Goal: Information Seeking & Learning: Find specific fact

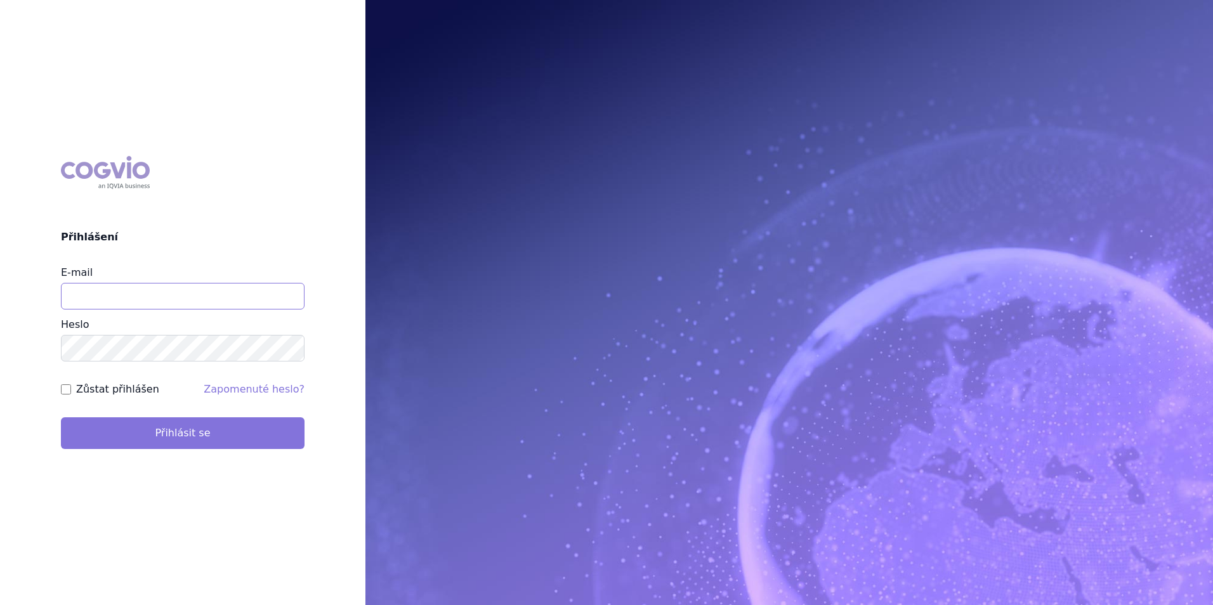
type input "[EMAIL_ADDRESS][DOMAIN_NAME]"
click at [202, 438] on button "Přihlásit se" at bounding box center [183, 433] width 244 height 32
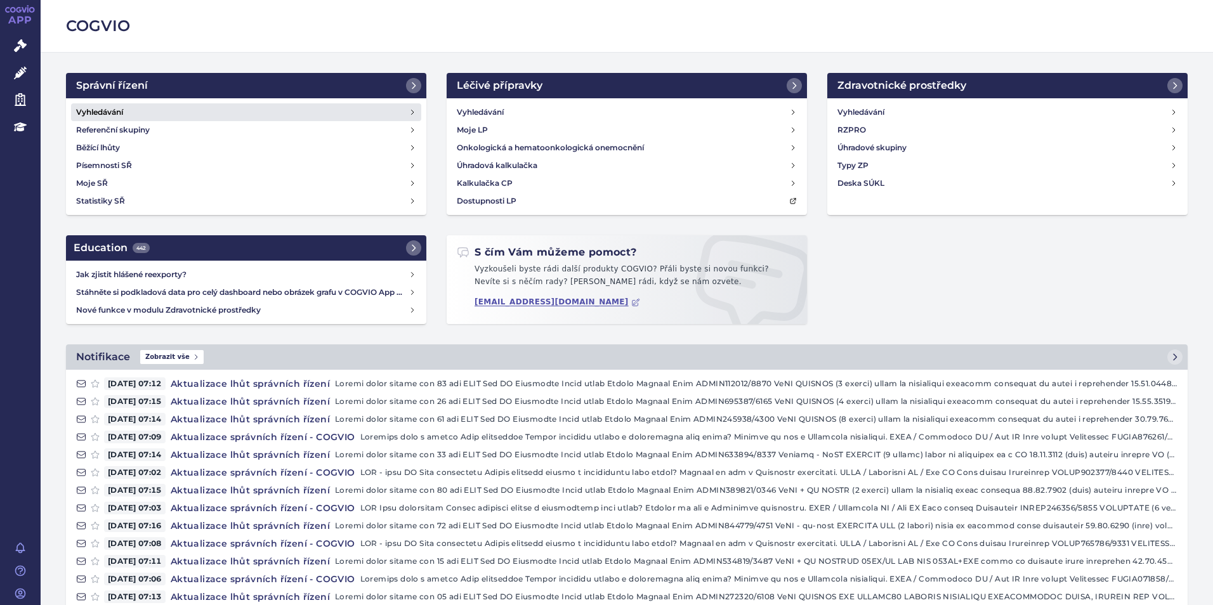
click at [344, 112] on link "Vyhledávání" at bounding box center [246, 112] width 350 height 18
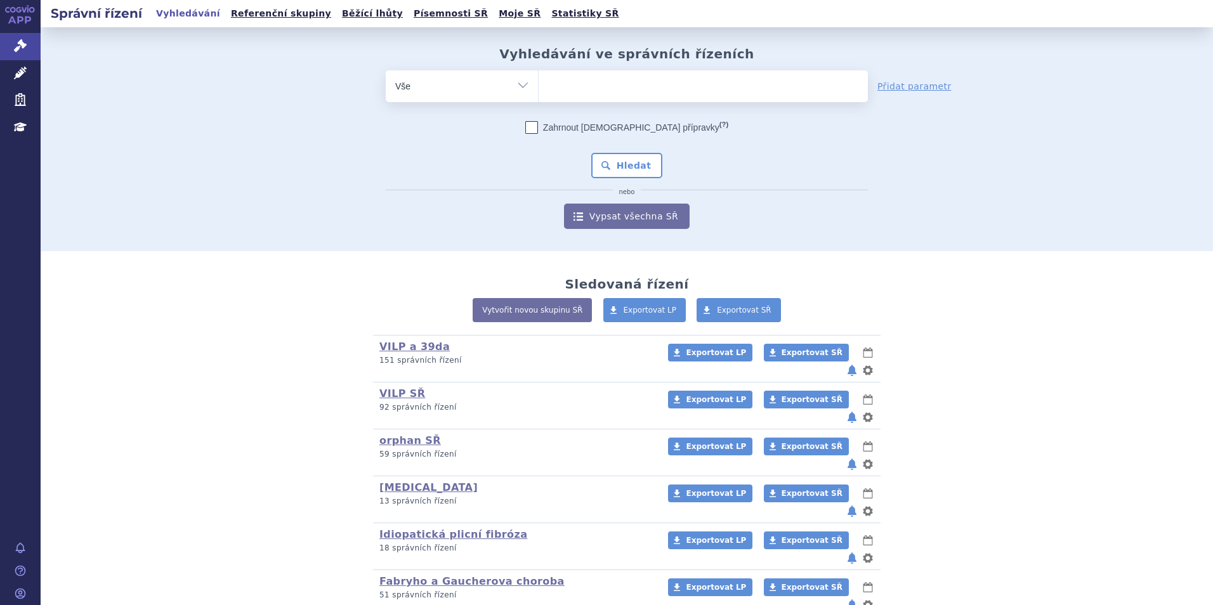
click at [591, 84] on ul at bounding box center [702, 83] width 329 height 27
click at [538, 84] on select at bounding box center [538, 86] width 1 height 32
type input "co"
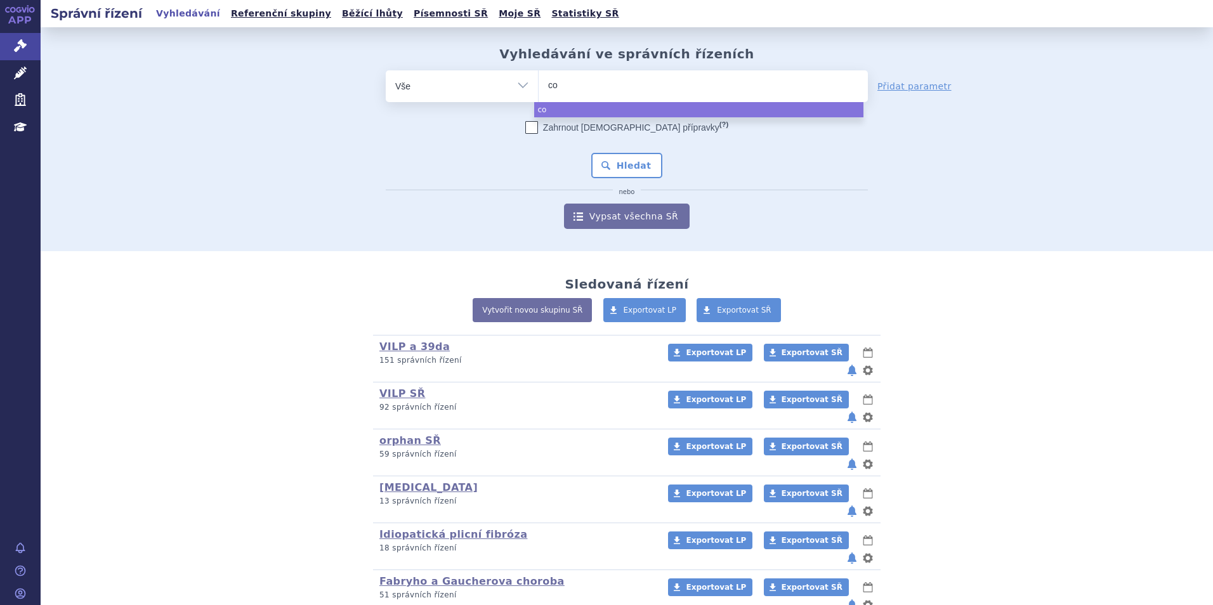
type input "col"
type input "colu"
type input "colum"
type input "columv"
type input "columvi"
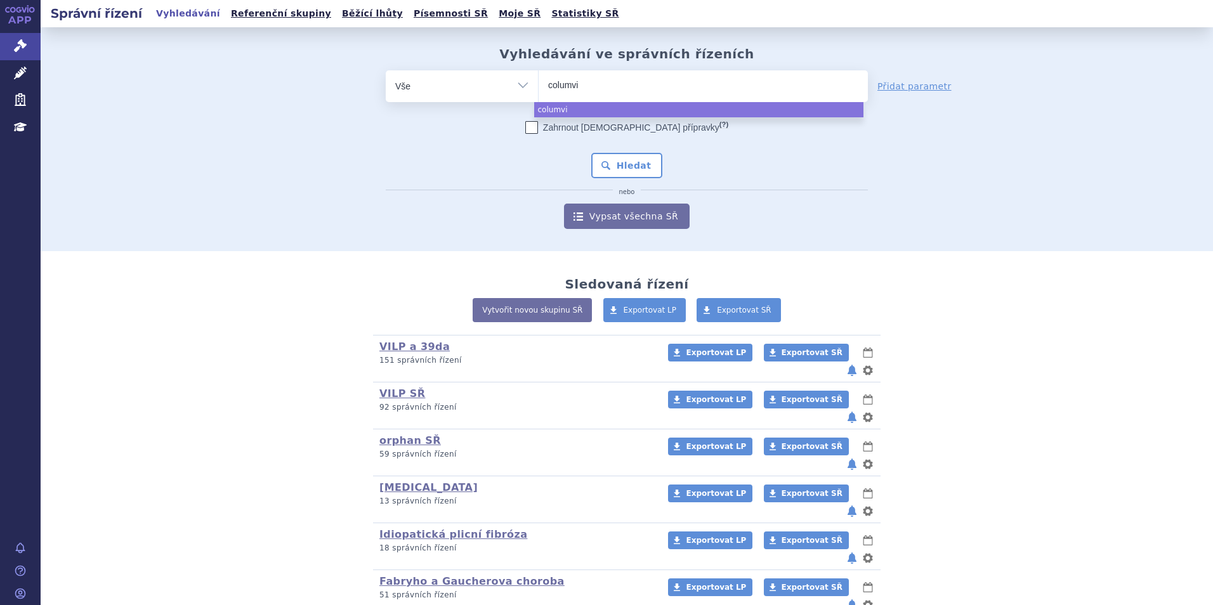
type input "columvic"
select select "columvic"
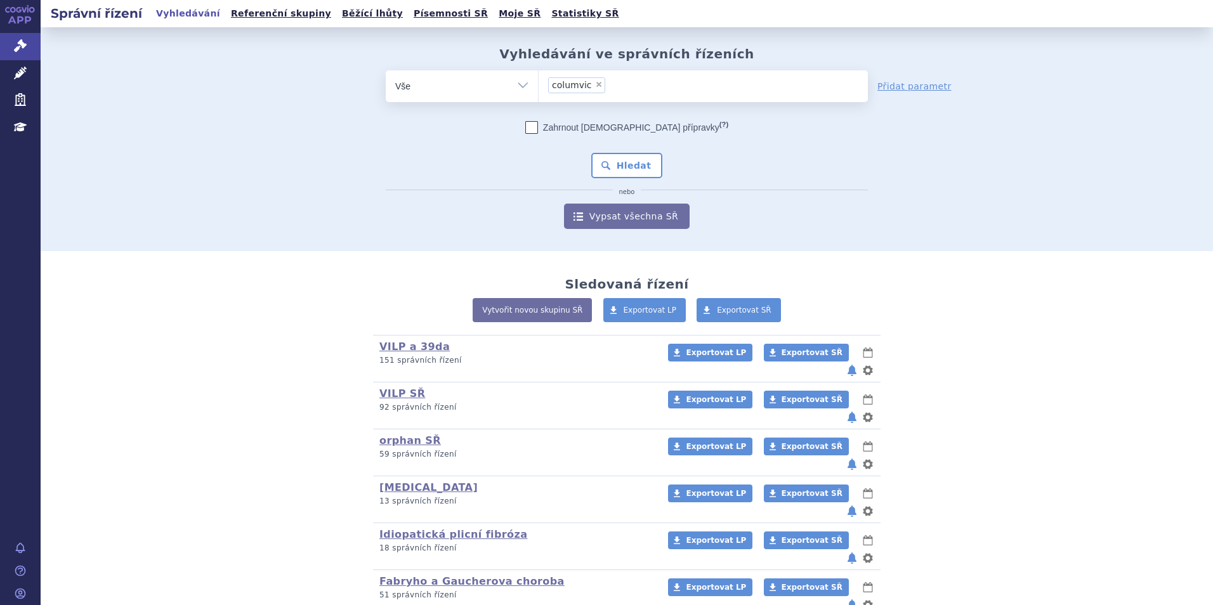
type input "columvic"
select select
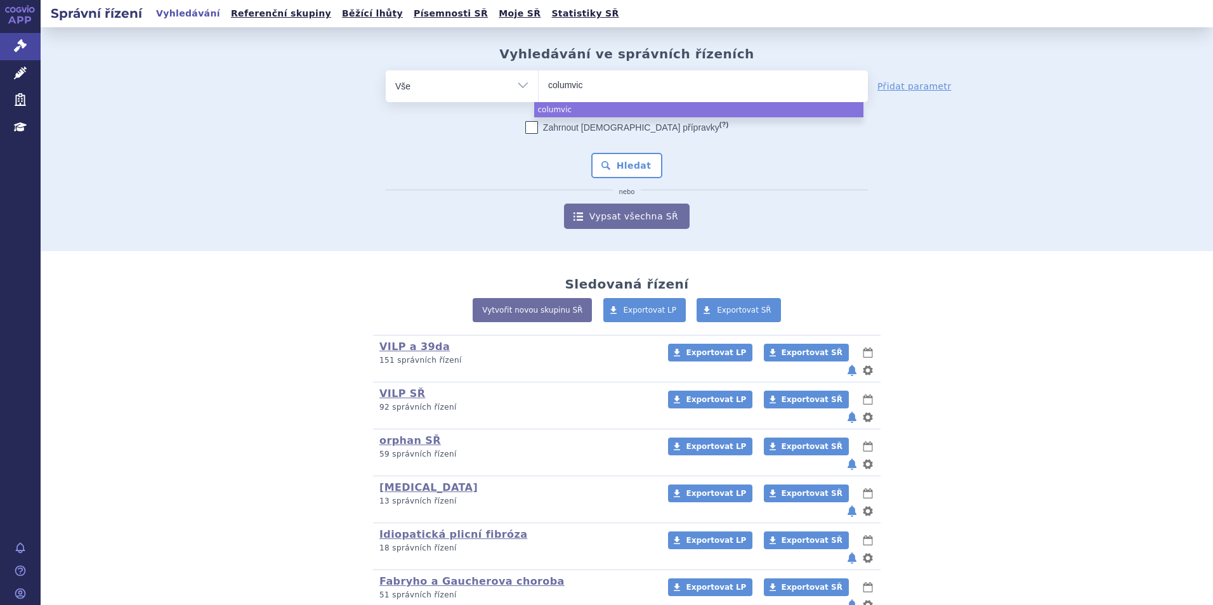
type input "columvi"
select select "columvi"
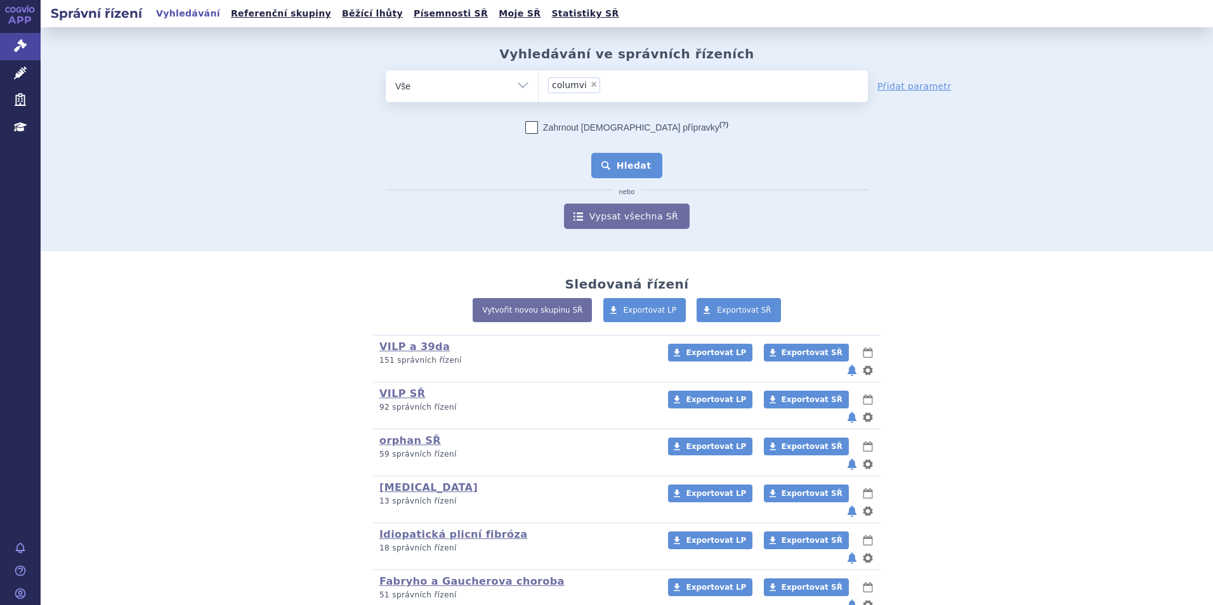
click at [604, 171] on button "Hledat" at bounding box center [627, 165] width 72 height 25
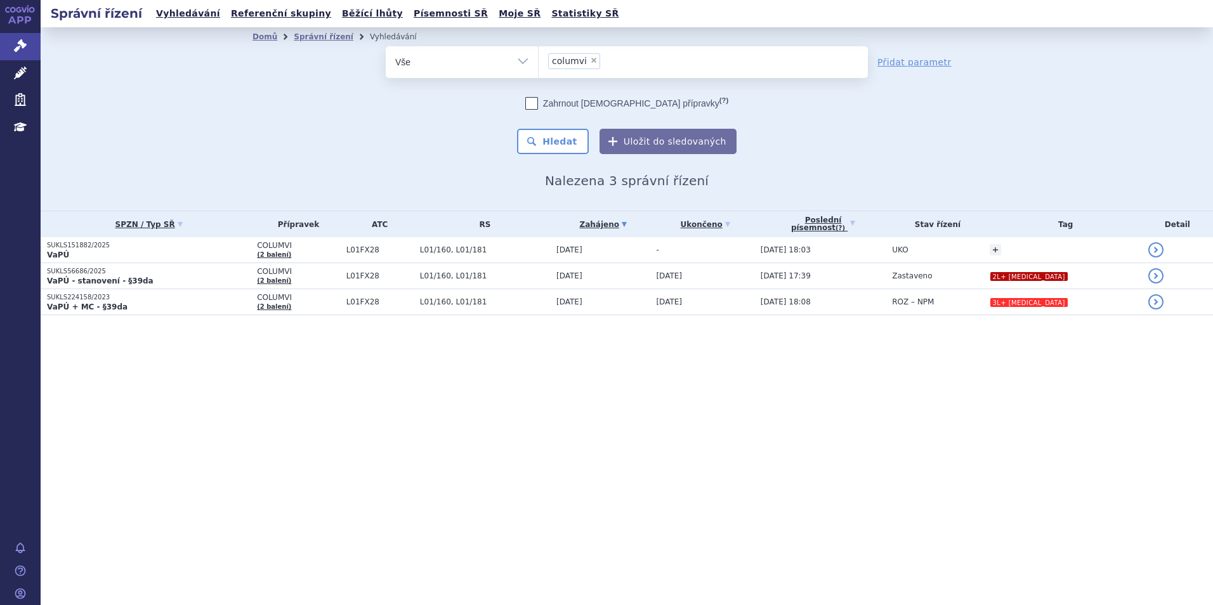
click at [121, 252] on p "VaPÚ" at bounding box center [149, 255] width 204 height 10
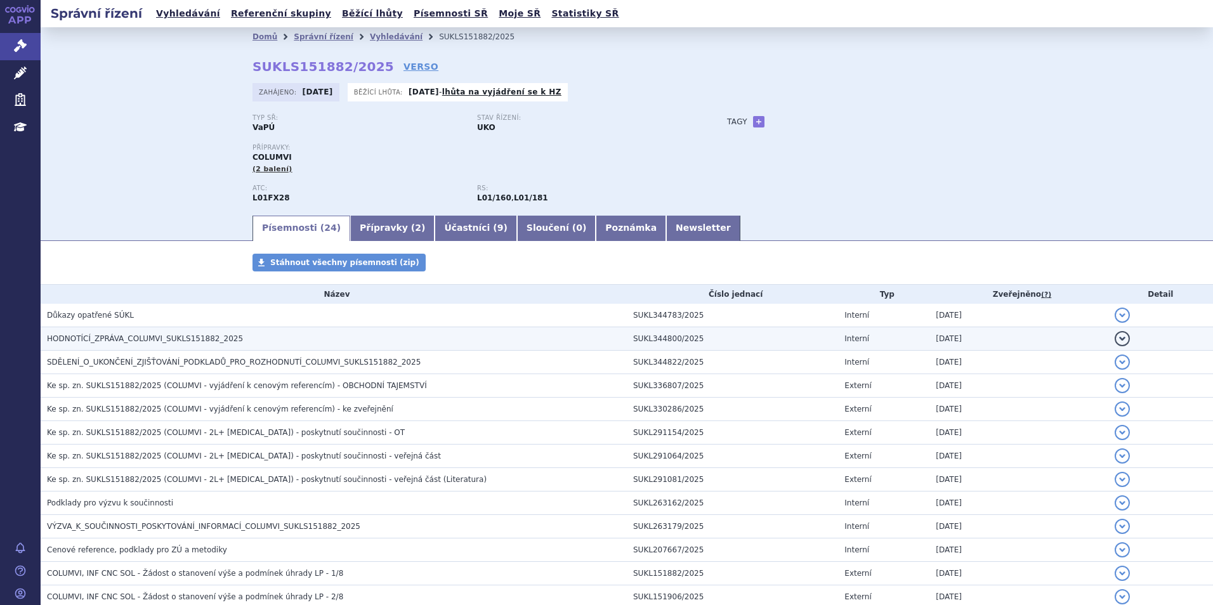
click at [175, 343] on span "HODNOTÍCÍ_ZPRÁVA_COLUMVI_SUKLS151882_2025" at bounding box center [145, 338] width 196 height 9
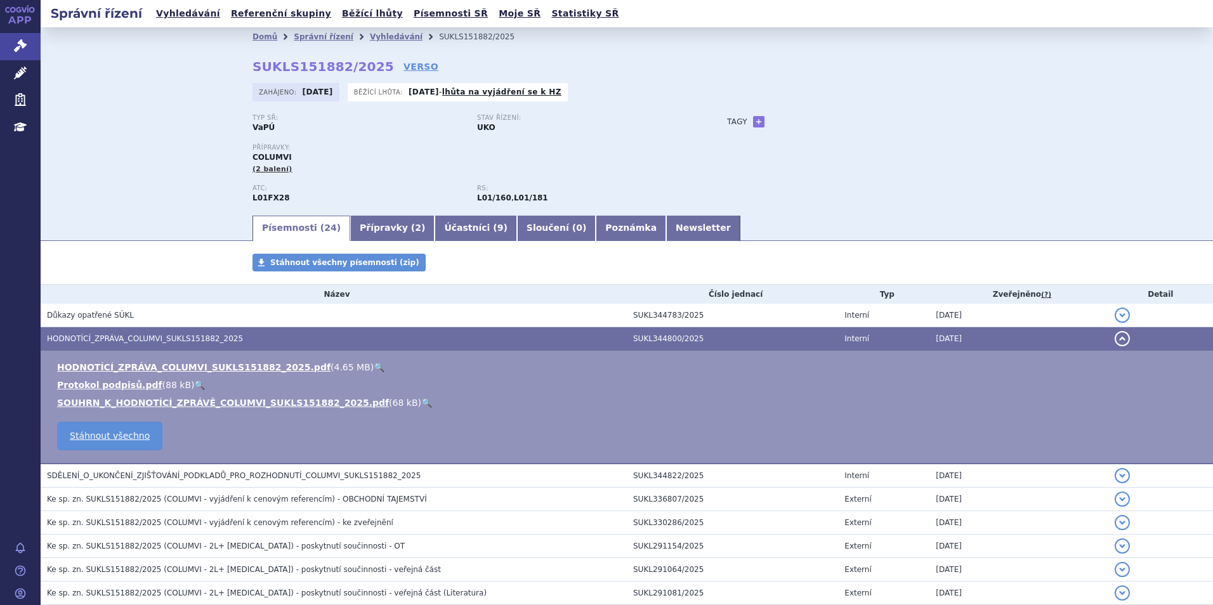
click at [374, 366] on link "🔍" at bounding box center [379, 367] width 11 height 10
drag, startPoint x: 389, startPoint y: 39, endPoint x: 379, endPoint y: 34, distance: 11.7
click at [389, 39] on link "Vyhledávání" at bounding box center [396, 36] width 53 height 9
